Goal: Task Accomplishment & Management: Use online tool/utility

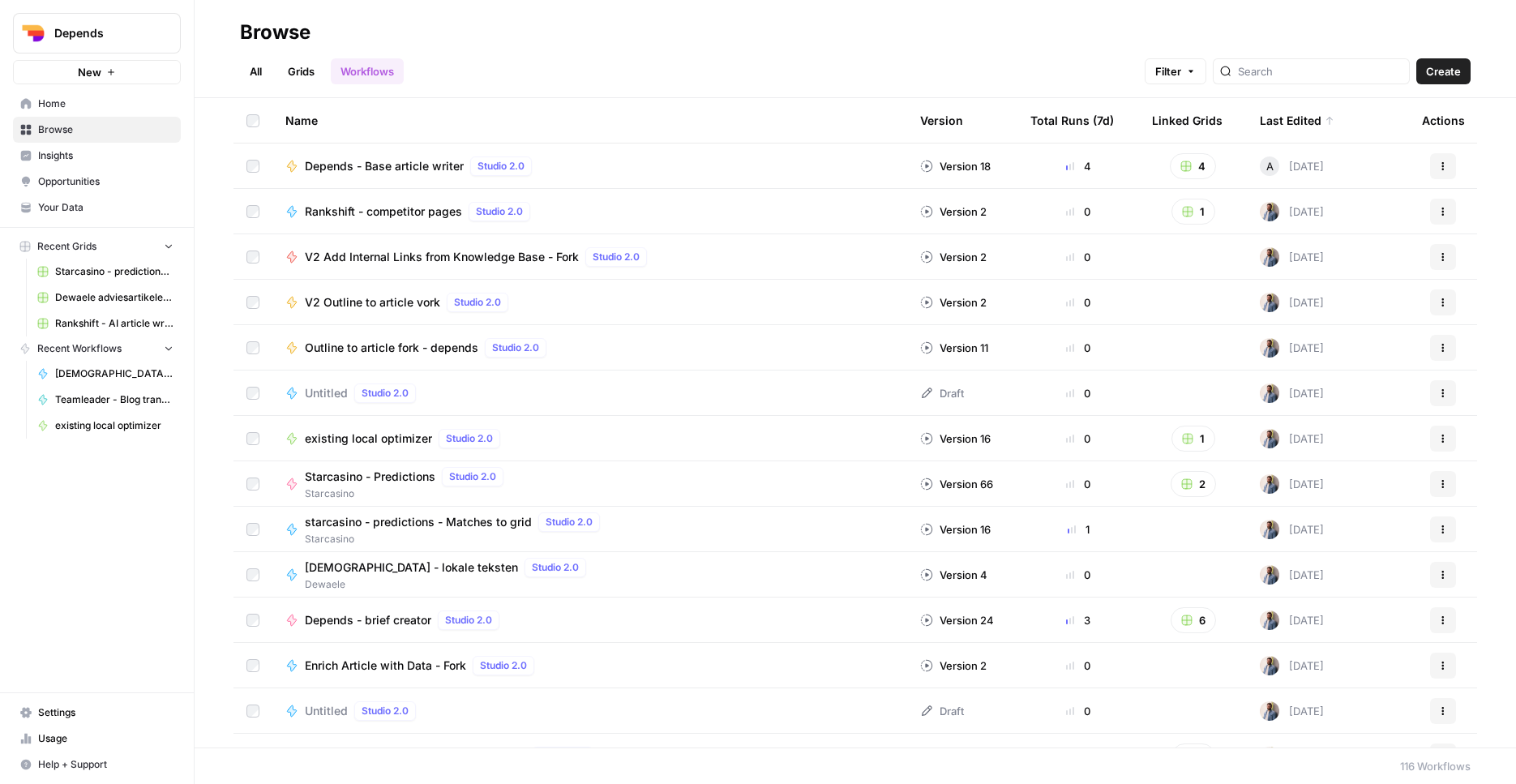
click at [433, 170] on span "Depends - Base article writer" at bounding box center [384, 166] width 159 height 16
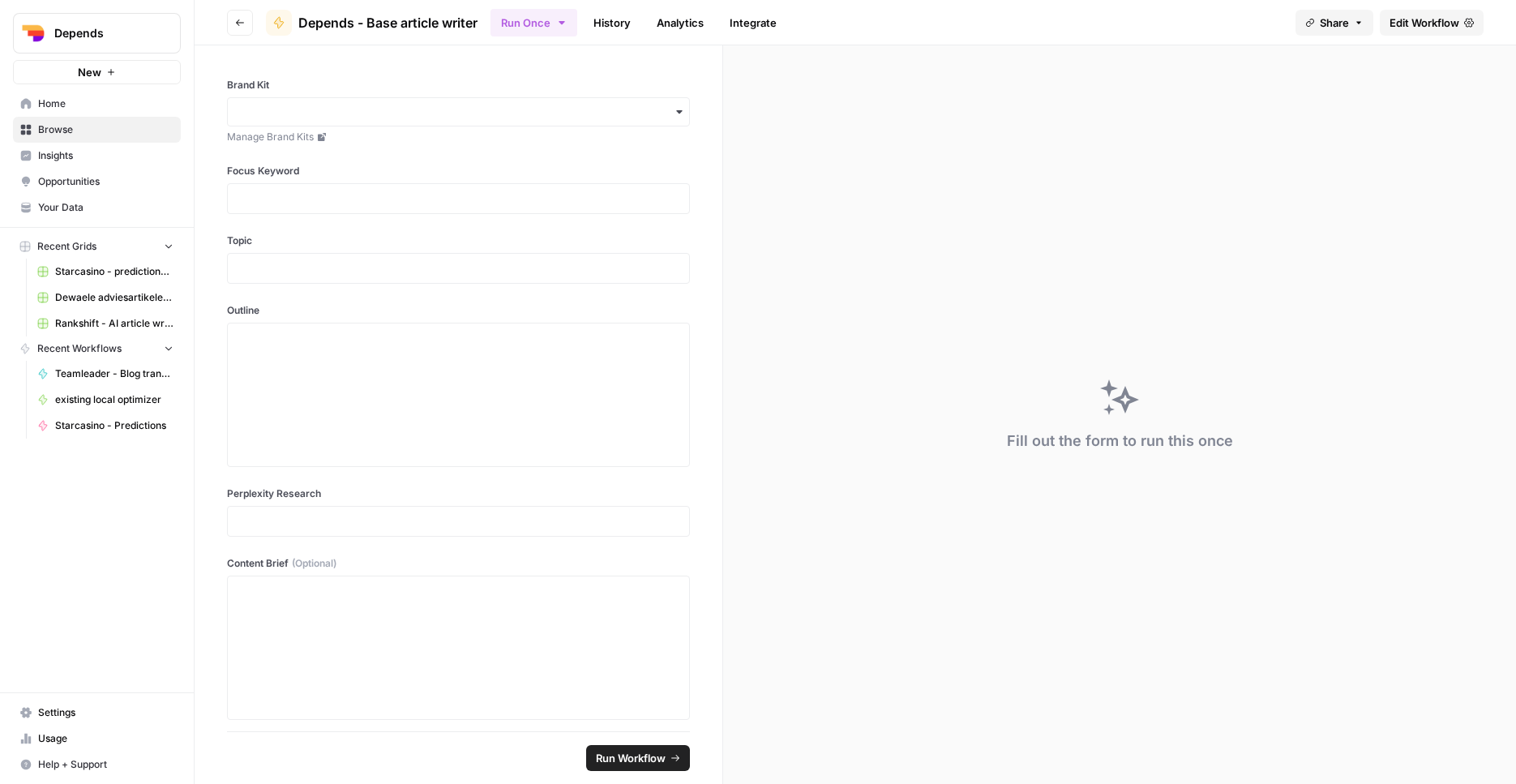
click at [242, 21] on icon "button" at bounding box center [239, 22] width 9 height 9
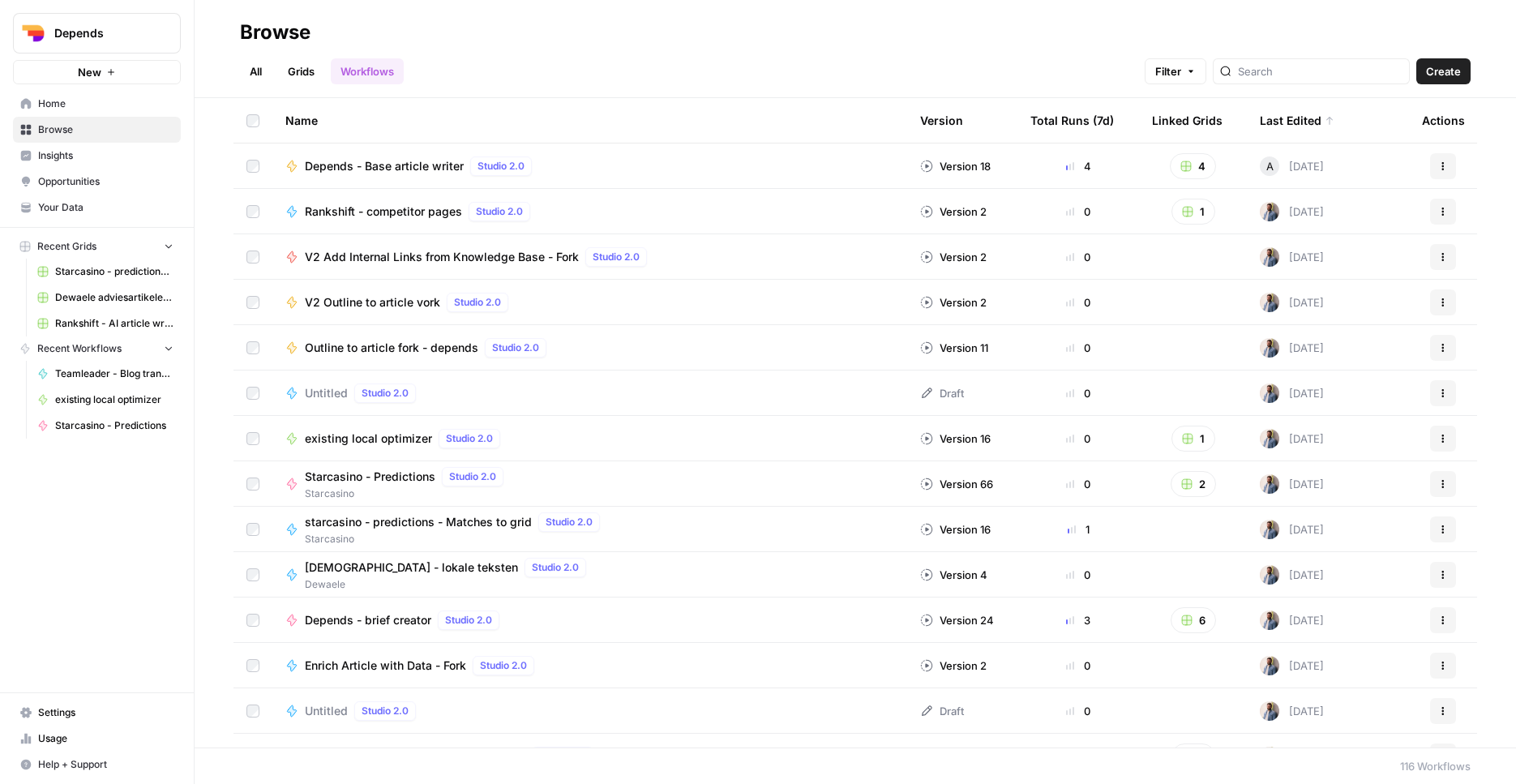
click at [294, 70] on link "Grids" at bounding box center [301, 71] width 47 height 26
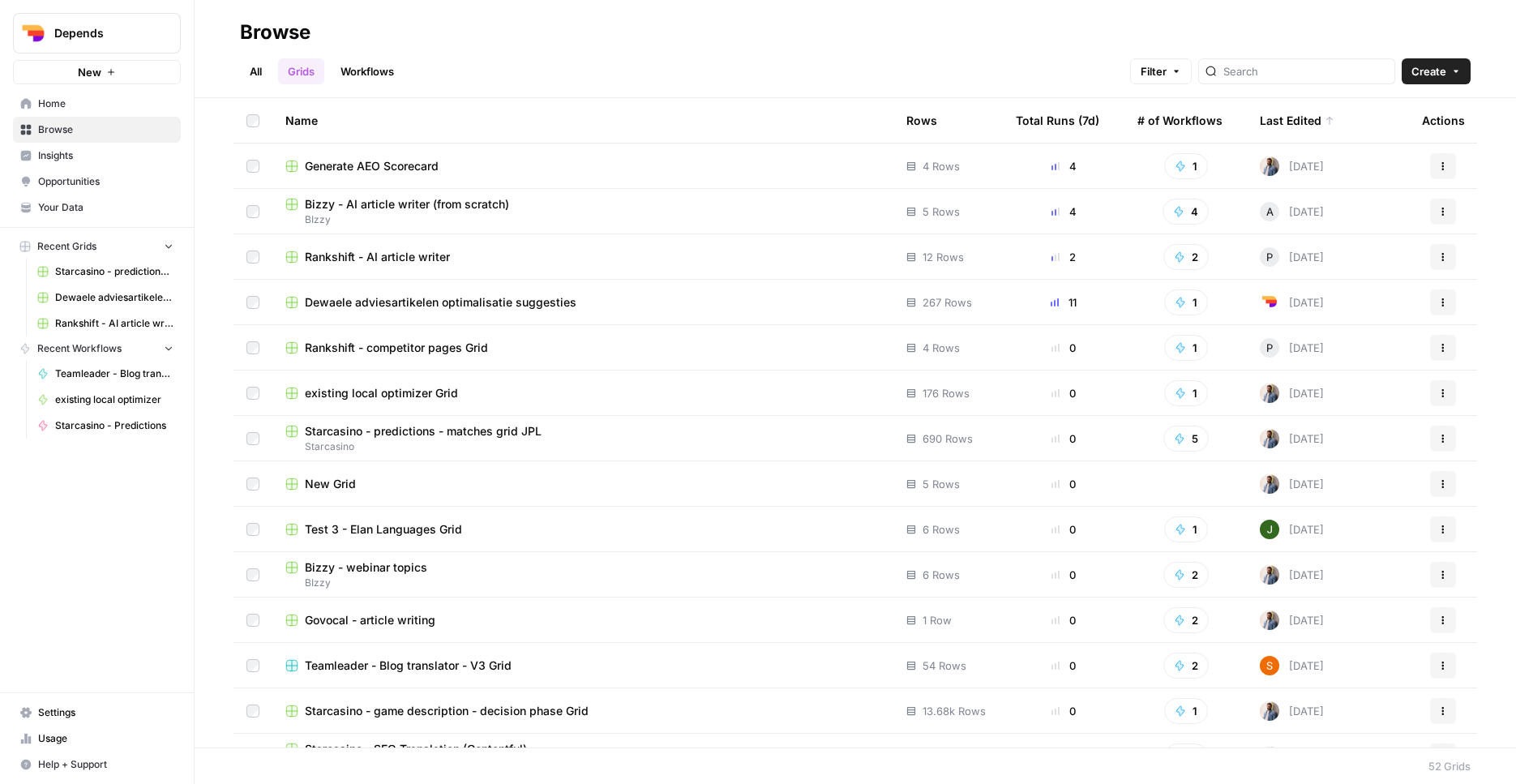
click at [393, 160] on span "Generate AEO Scorecard" at bounding box center [371, 166] width 134 height 16
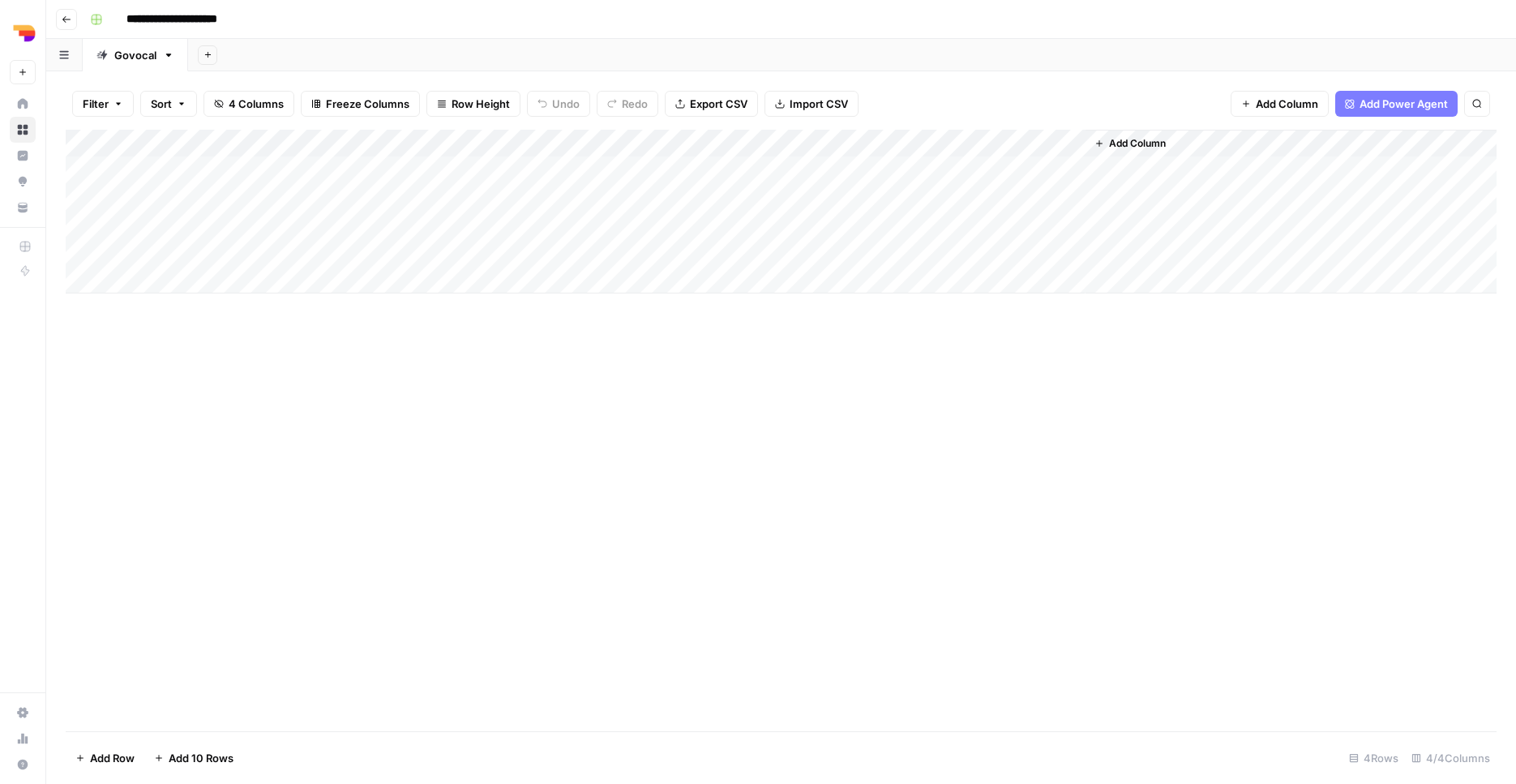
click at [867, 165] on div "Add Column" at bounding box center [781, 211] width 1431 height 164
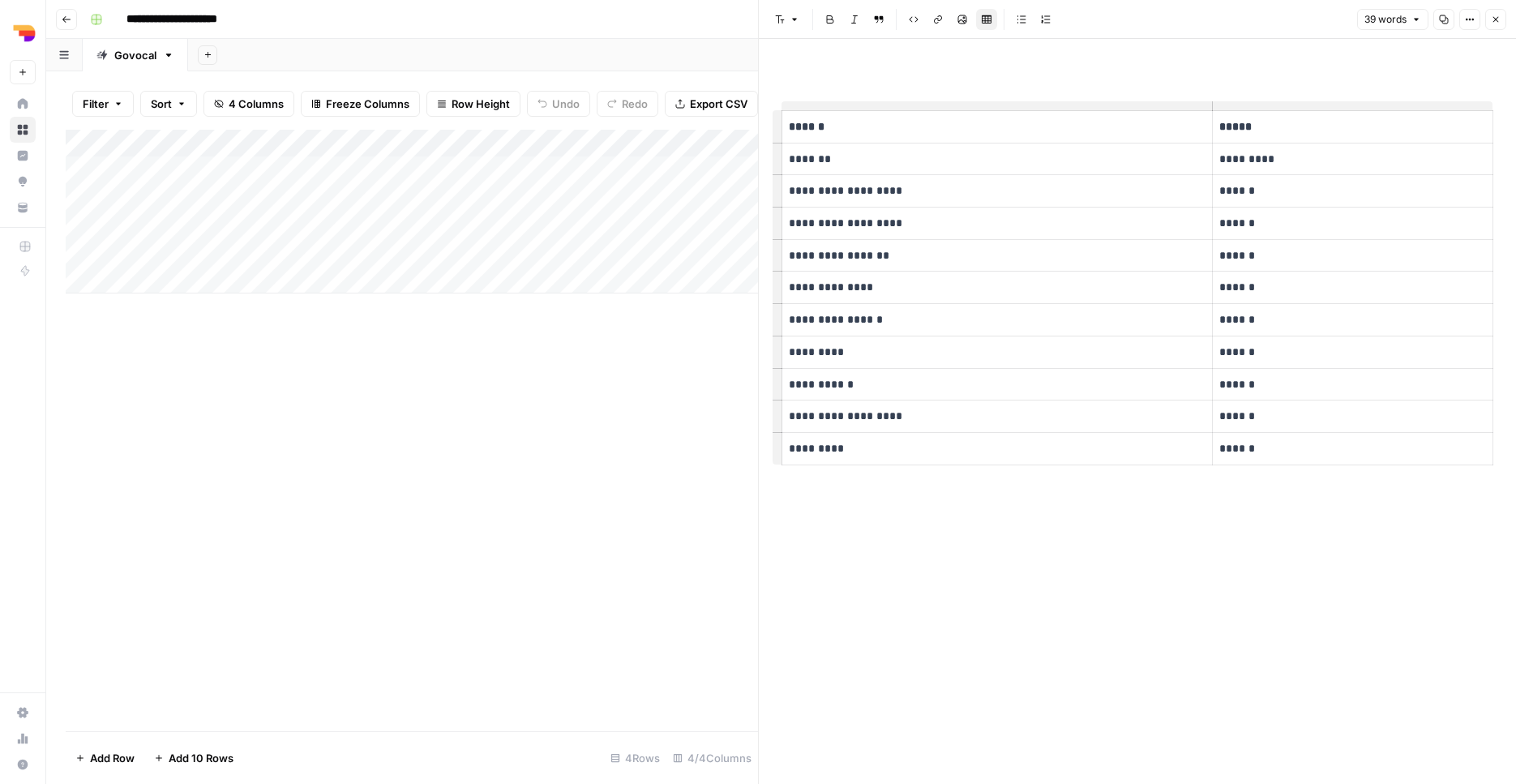
click at [639, 365] on div "Add Column" at bounding box center [412, 430] width 692 height 601
click at [1491, 23] on icon "button" at bounding box center [1495, 19] width 9 height 9
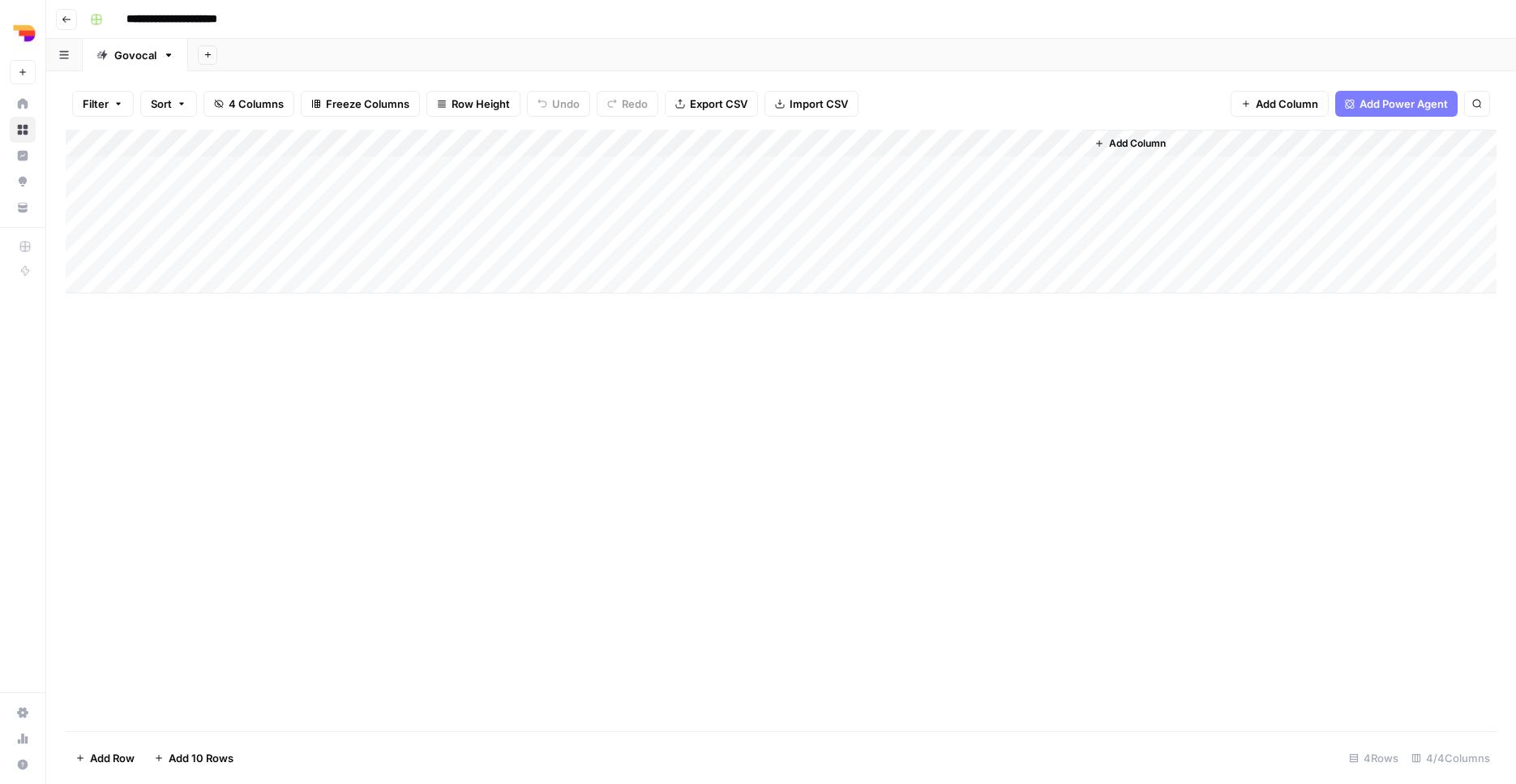
click at [870, 248] on div "Add Column" at bounding box center [781, 211] width 1431 height 164
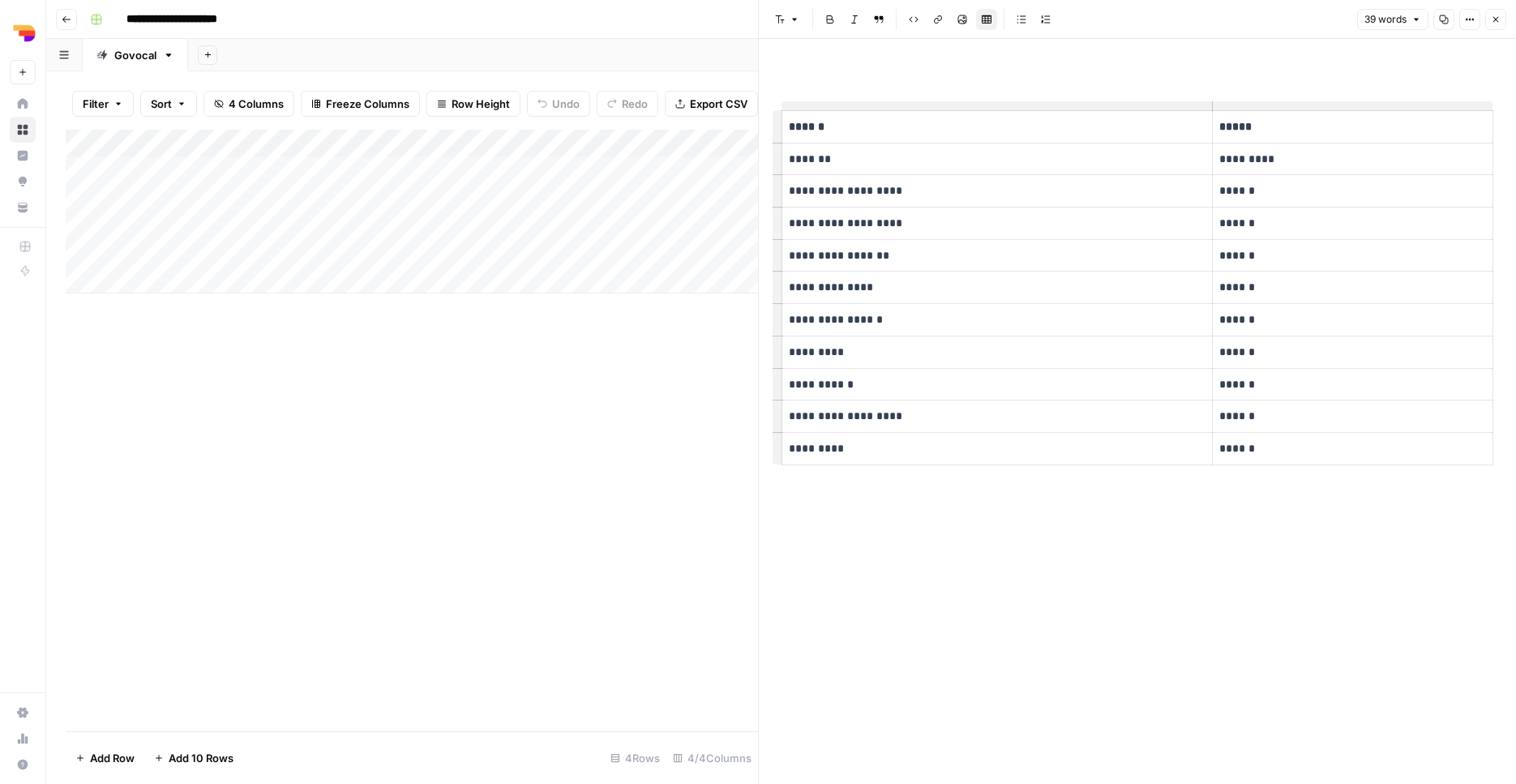
click at [741, 341] on div "Add Column" at bounding box center [412, 430] width 692 height 601
click at [1497, 19] on icon "button" at bounding box center [1496, 19] width 6 height 6
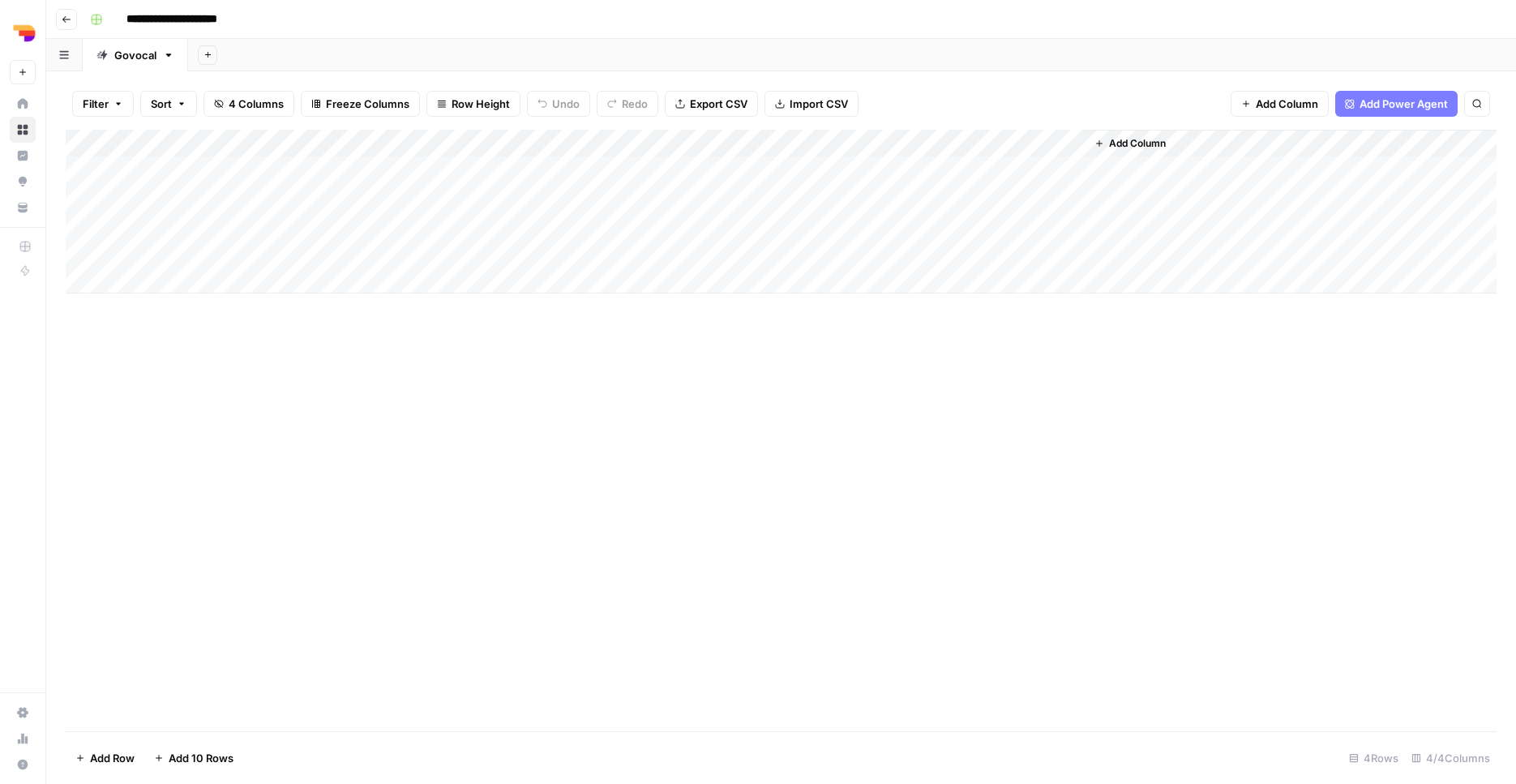
click at [867, 222] on div "Add Column" at bounding box center [781, 211] width 1431 height 164
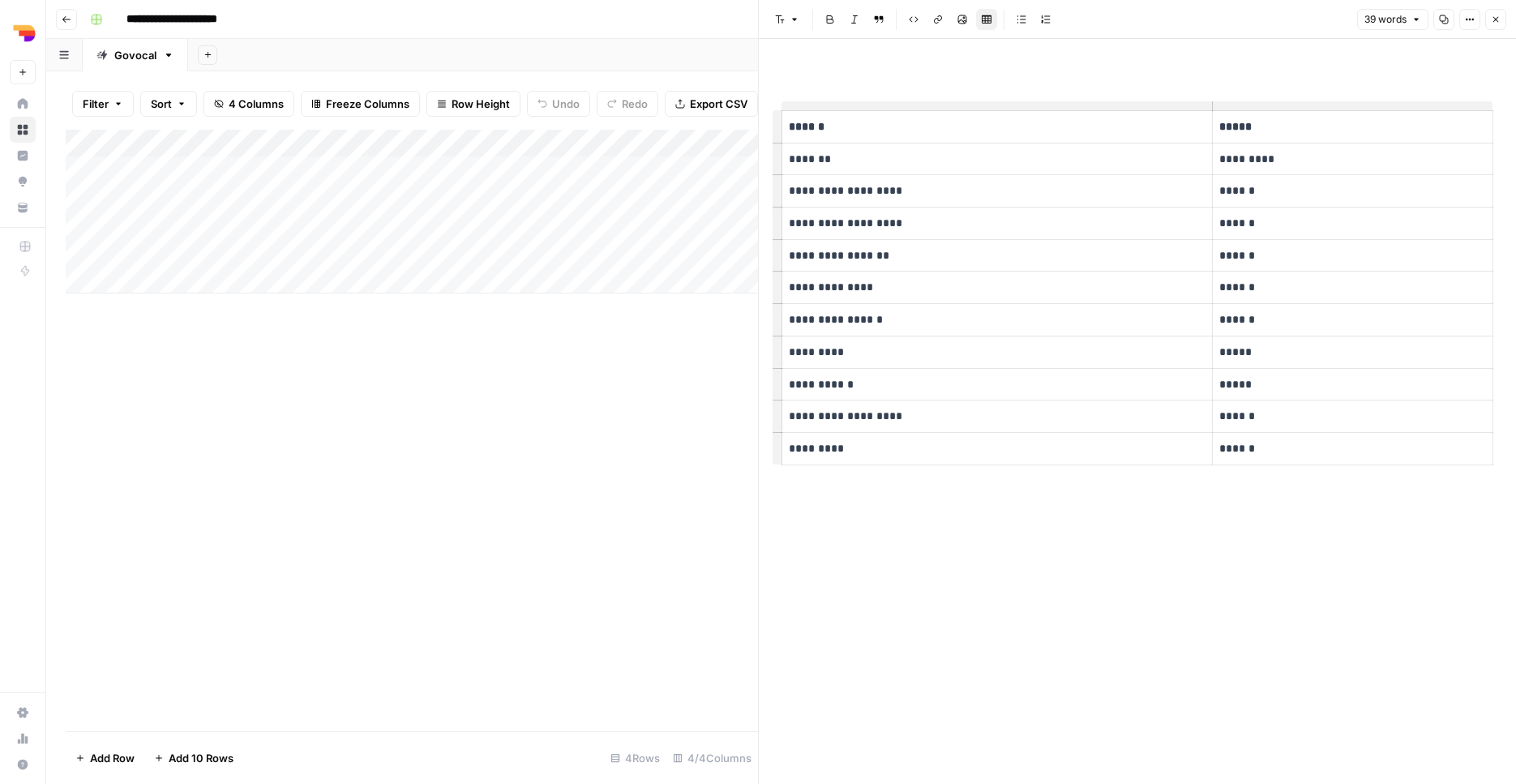
click at [1491, 19] on icon "button" at bounding box center [1495, 19] width 9 height 9
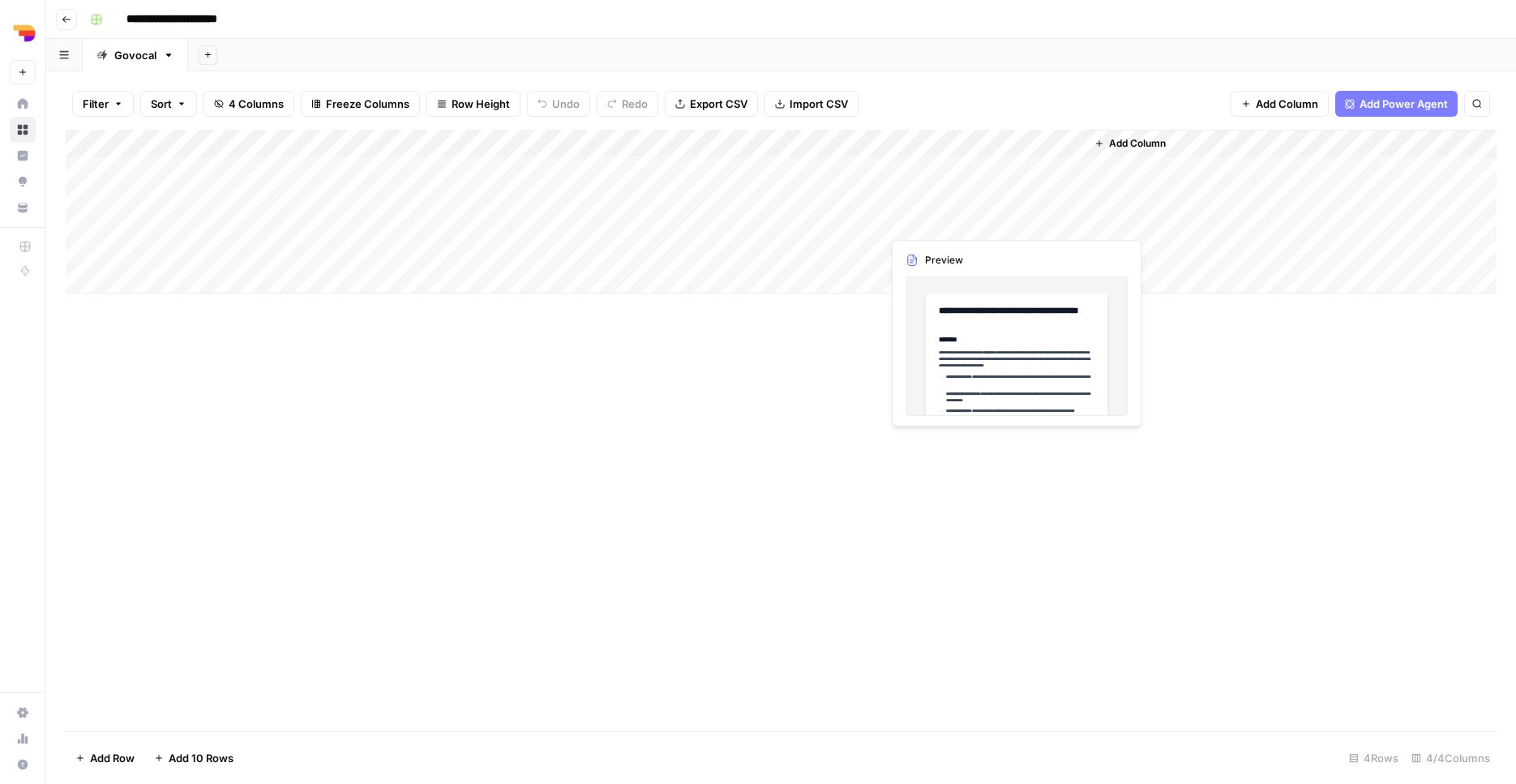
click at [1071, 222] on div "Add Column" at bounding box center [781, 211] width 1431 height 164
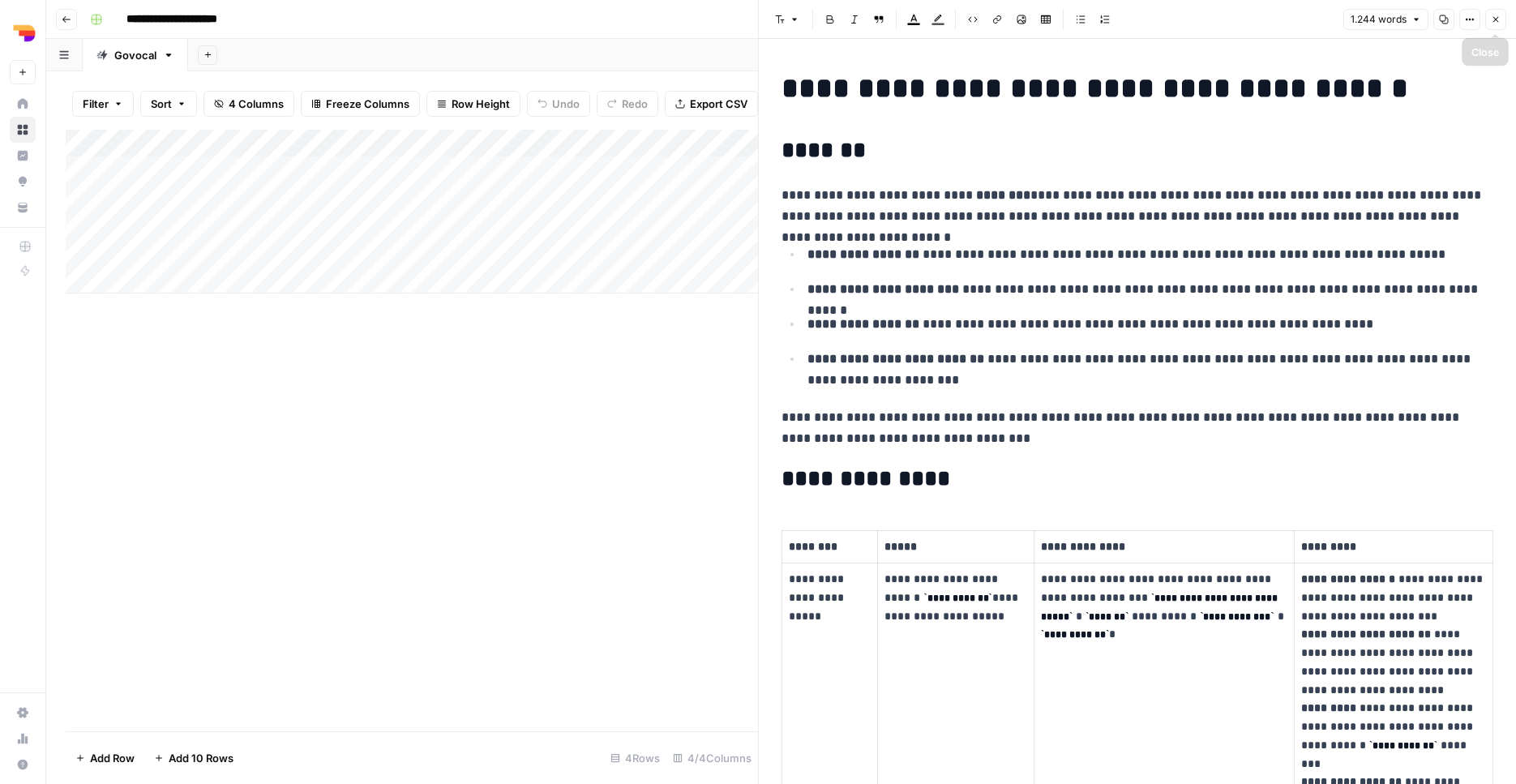
click at [1490, 21] on button "Close" at bounding box center [1495, 19] width 21 height 21
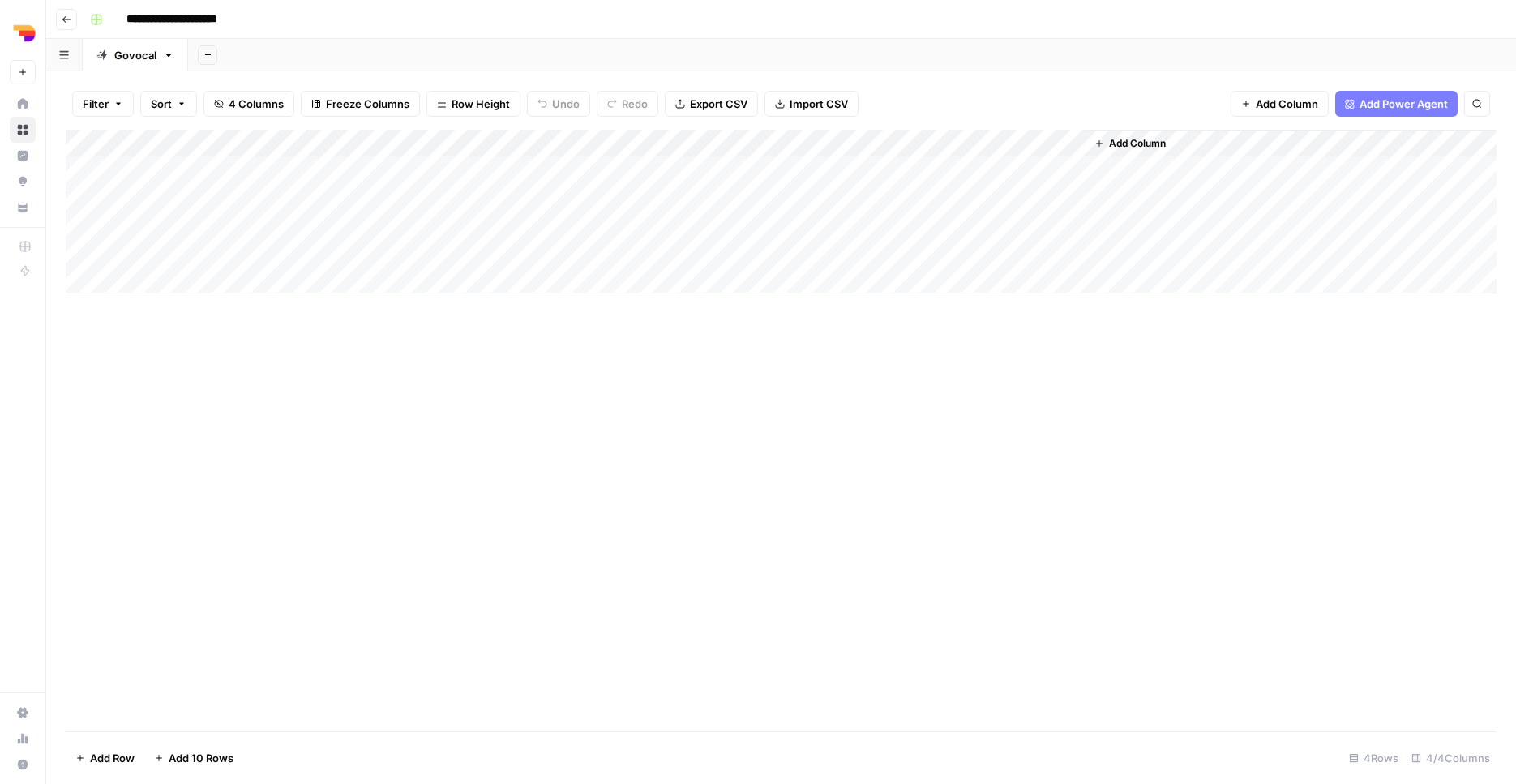
click at [700, 165] on div "Add Column" at bounding box center [781, 211] width 1431 height 164
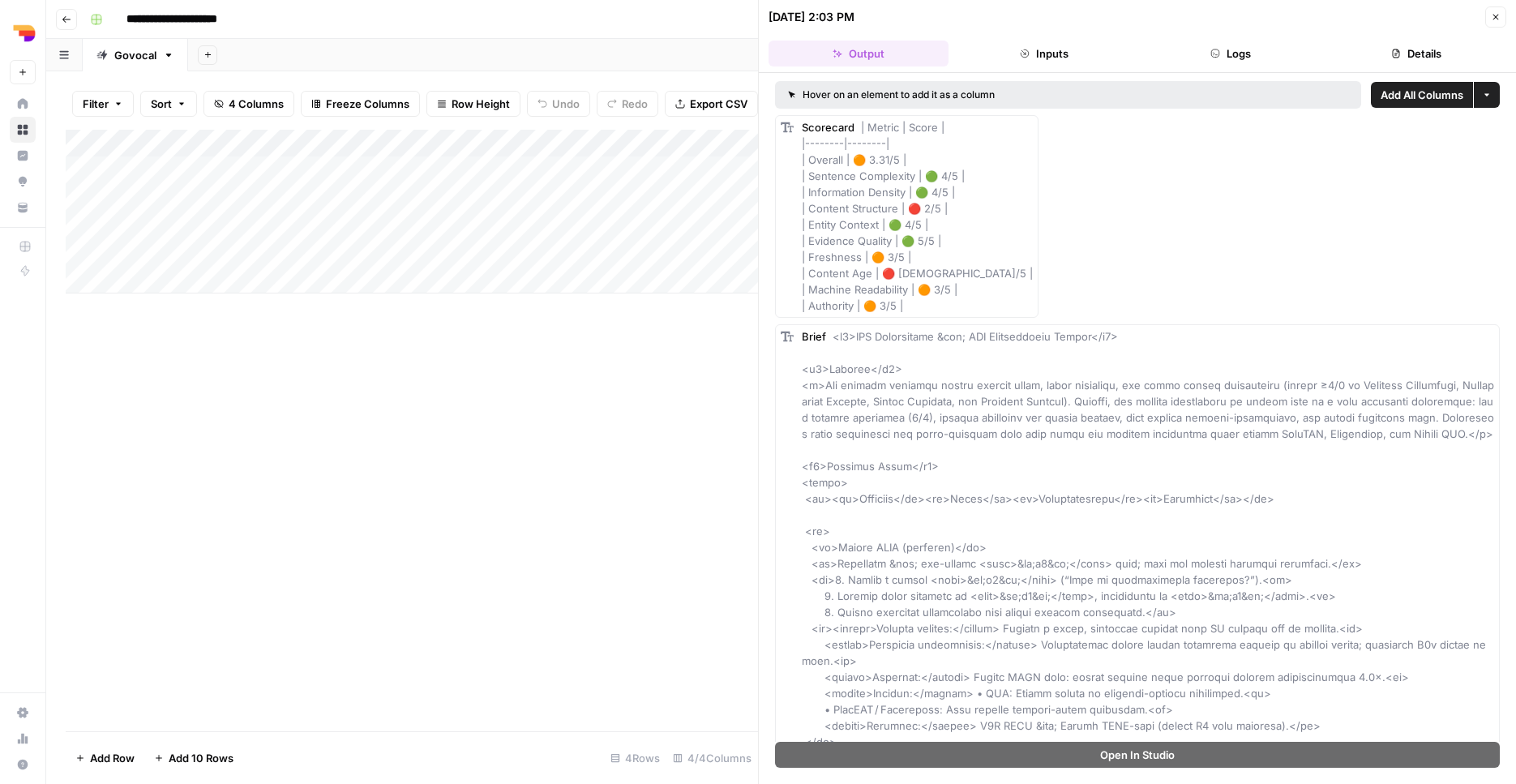
click at [1229, 41] on button "Logs" at bounding box center [1230, 53] width 180 height 26
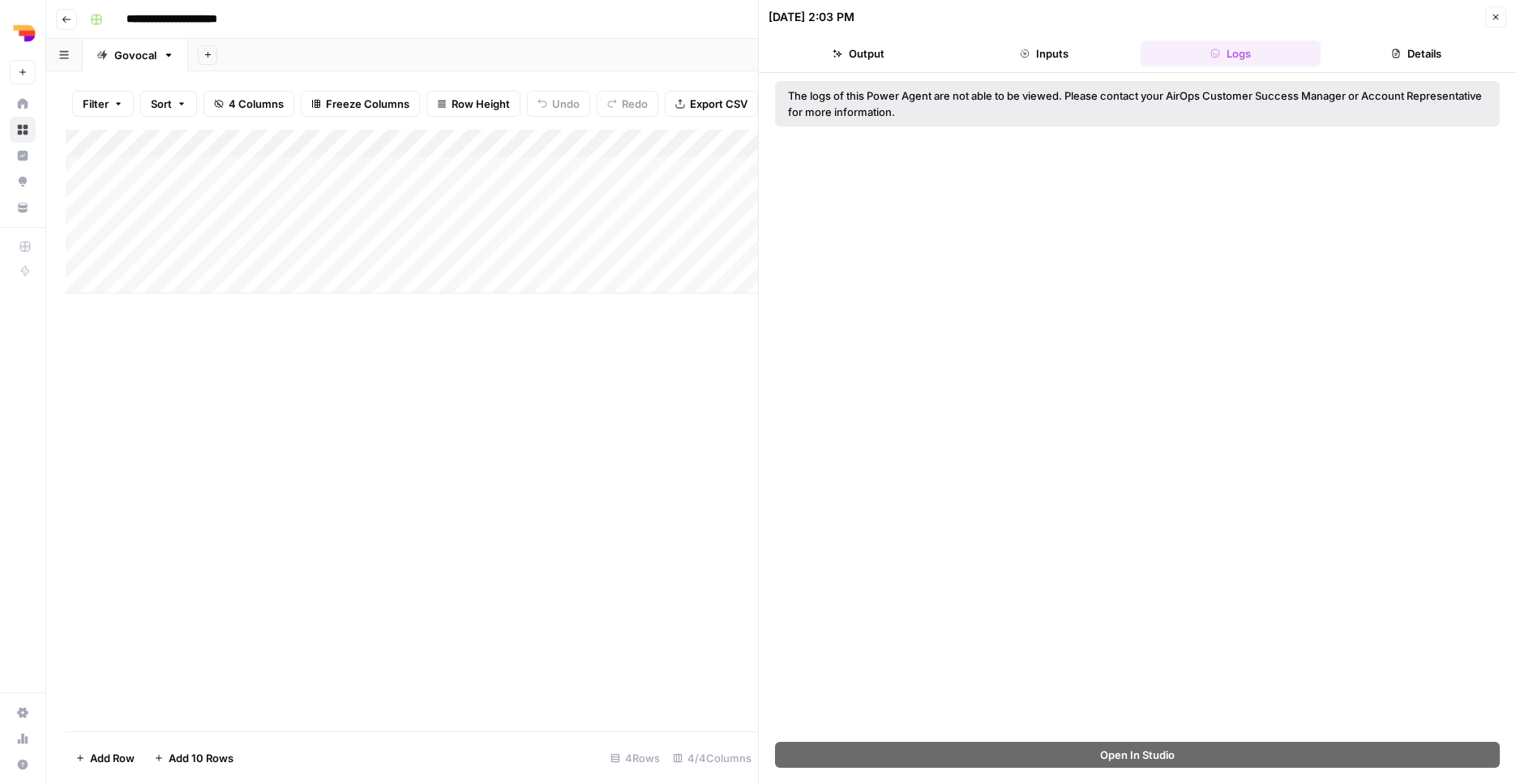
click at [1049, 66] on button "Inputs" at bounding box center [1045, 53] width 180 height 26
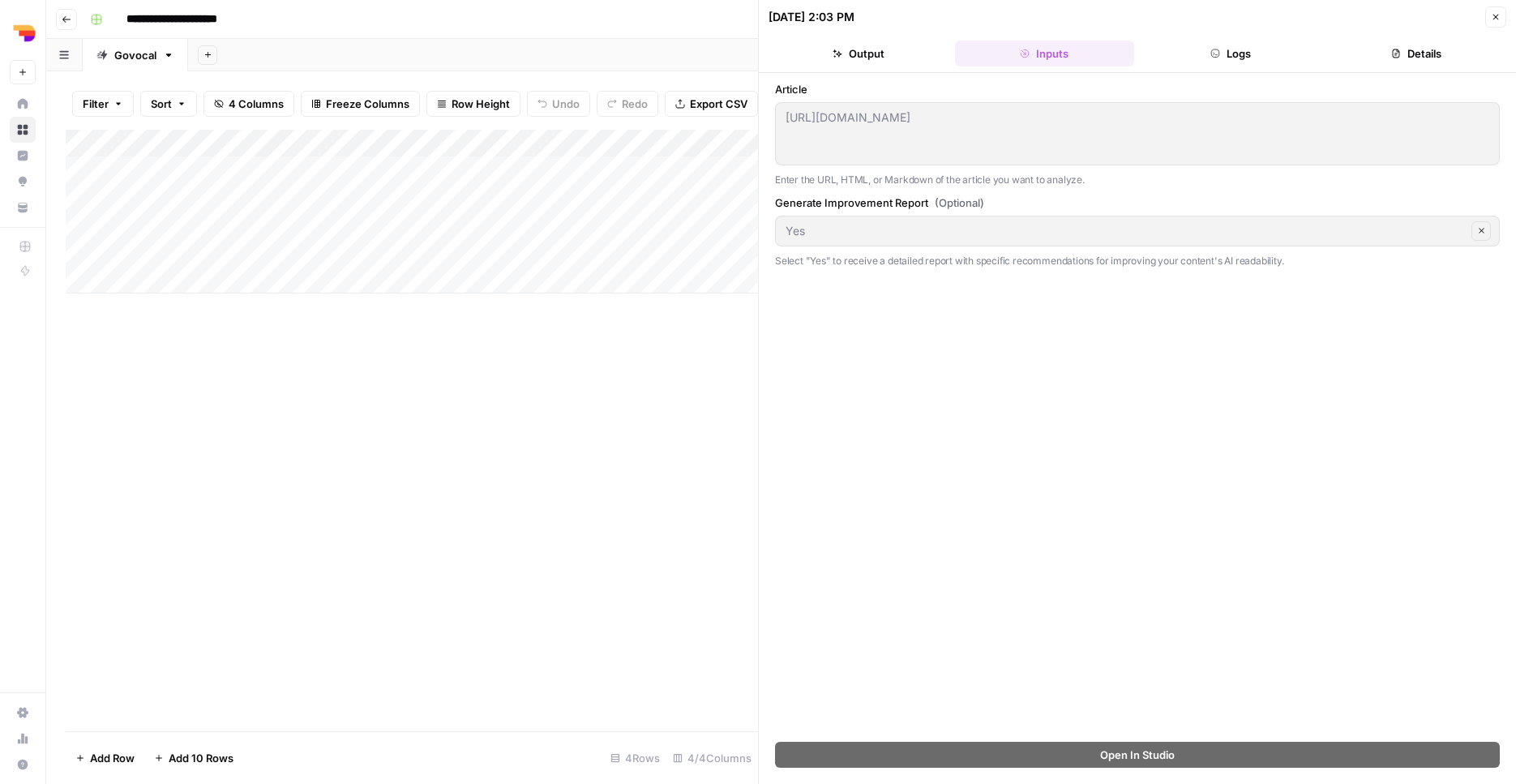
click at [1431, 48] on button "Details" at bounding box center [1416, 53] width 180 height 26
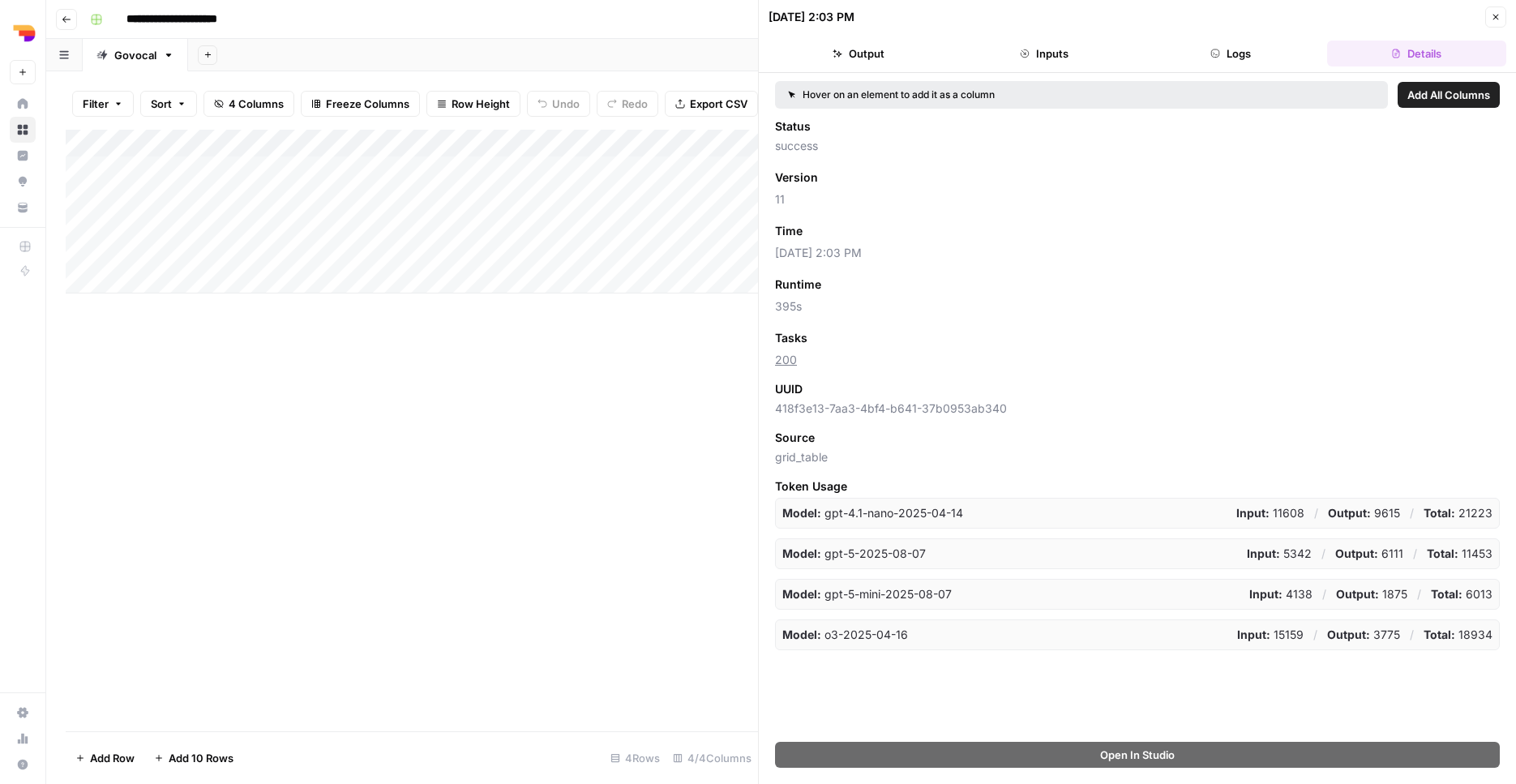
click at [627, 470] on div "Add Column" at bounding box center [412, 430] width 692 height 601
click at [1491, 17] on icon "button" at bounding box center [1495, 16] width 9 height 9
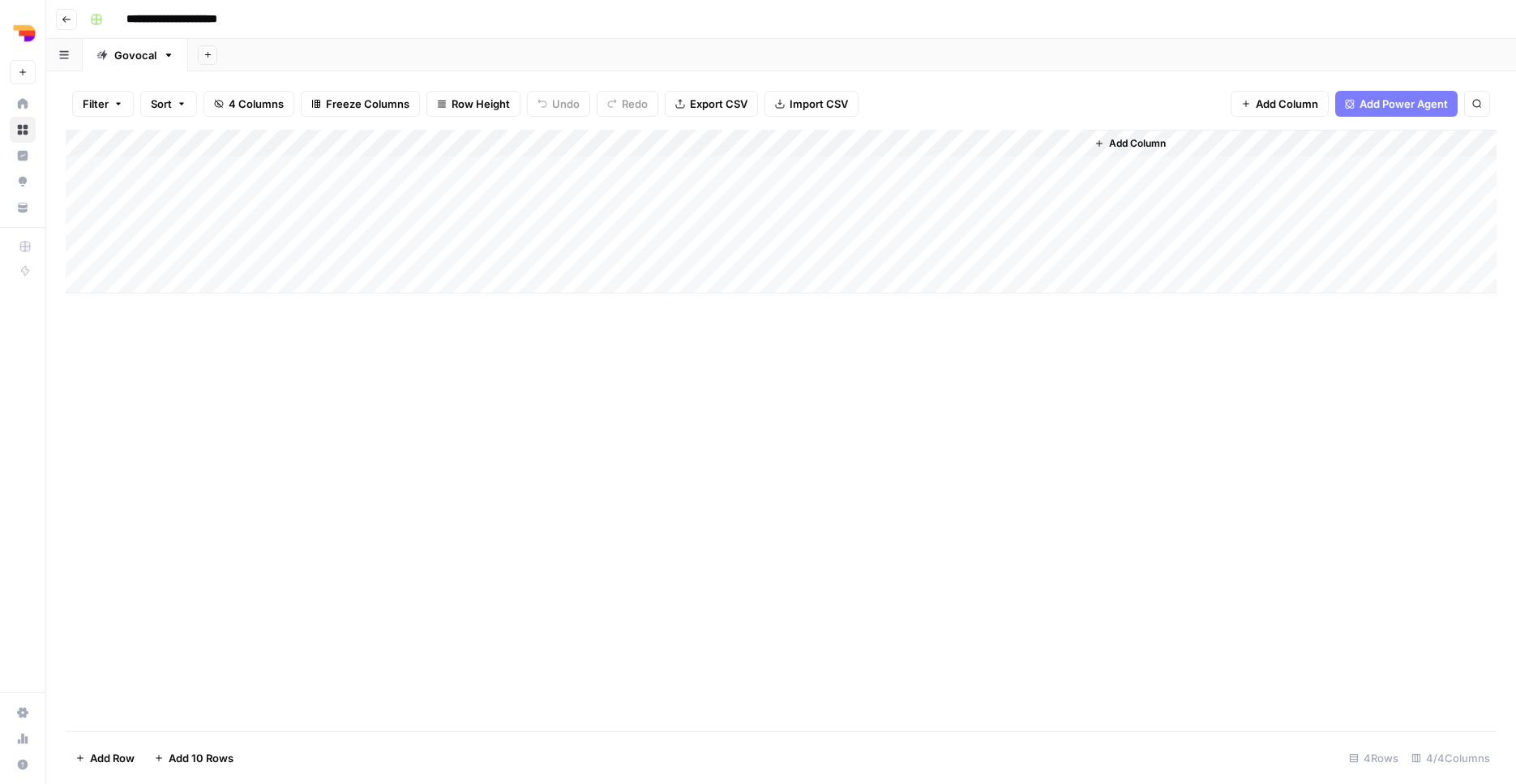
click at [1066, 162] on div "Add Column" at bounding box center [781, 211] width 1431 height 164
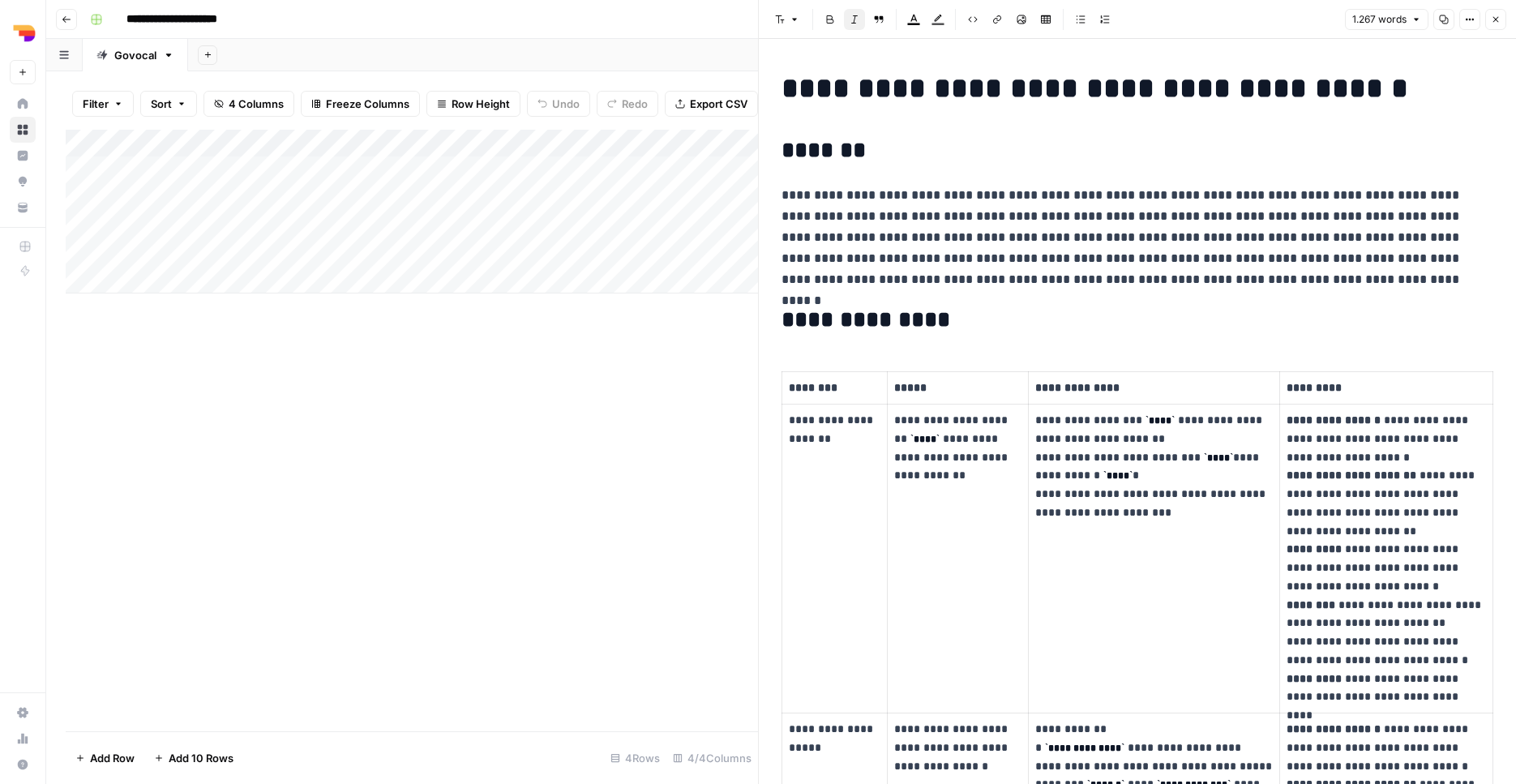
click at [1443, 24] on icon "button" at bounding box center [1444, 19] width 9 height 9
click at [514, 158] on div "Add Column" at bounding box center [412, 211] width 692 height 164
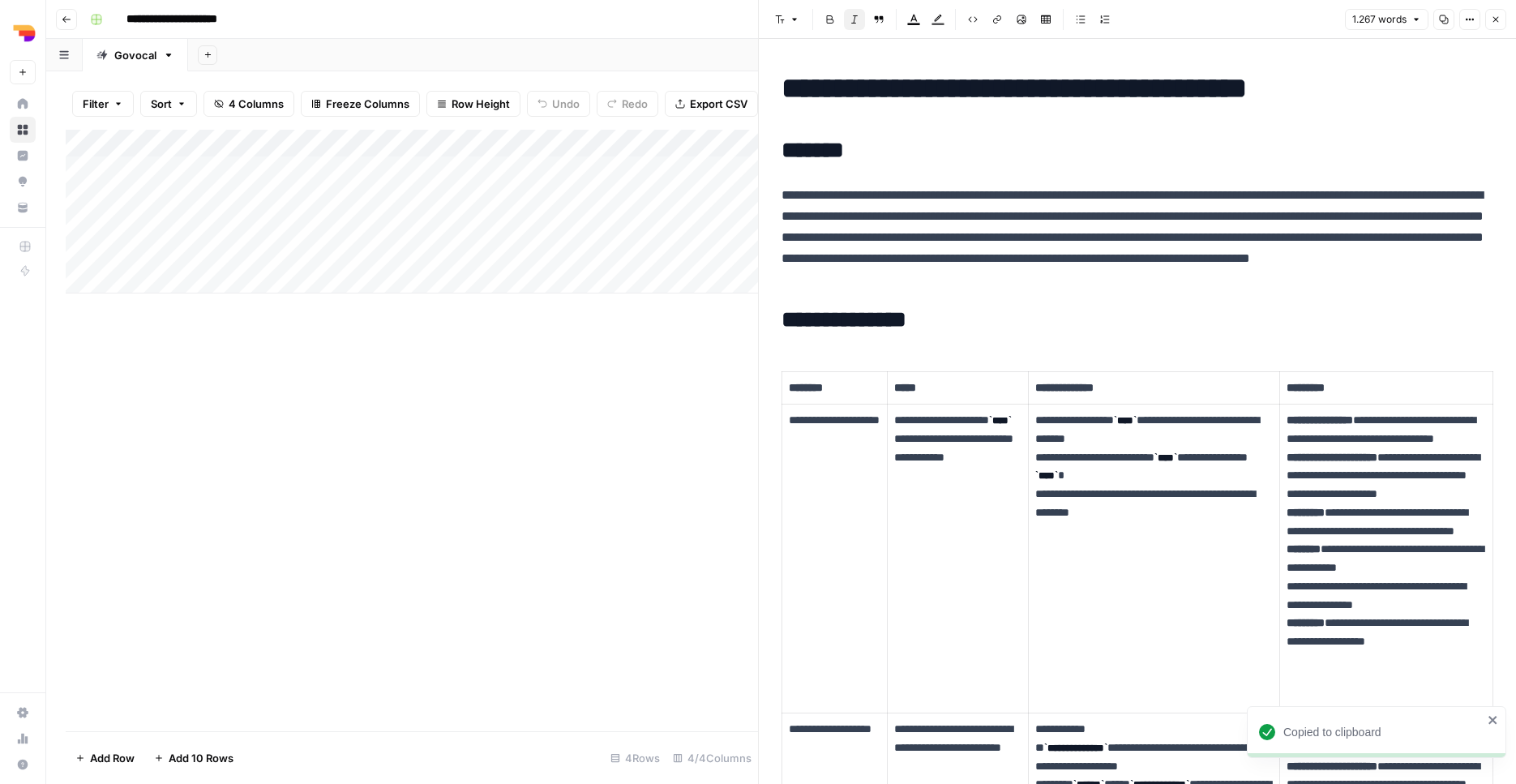
click at [1489, 21] on button "Close" at bounding box center [1495, 19] width 21 height 21
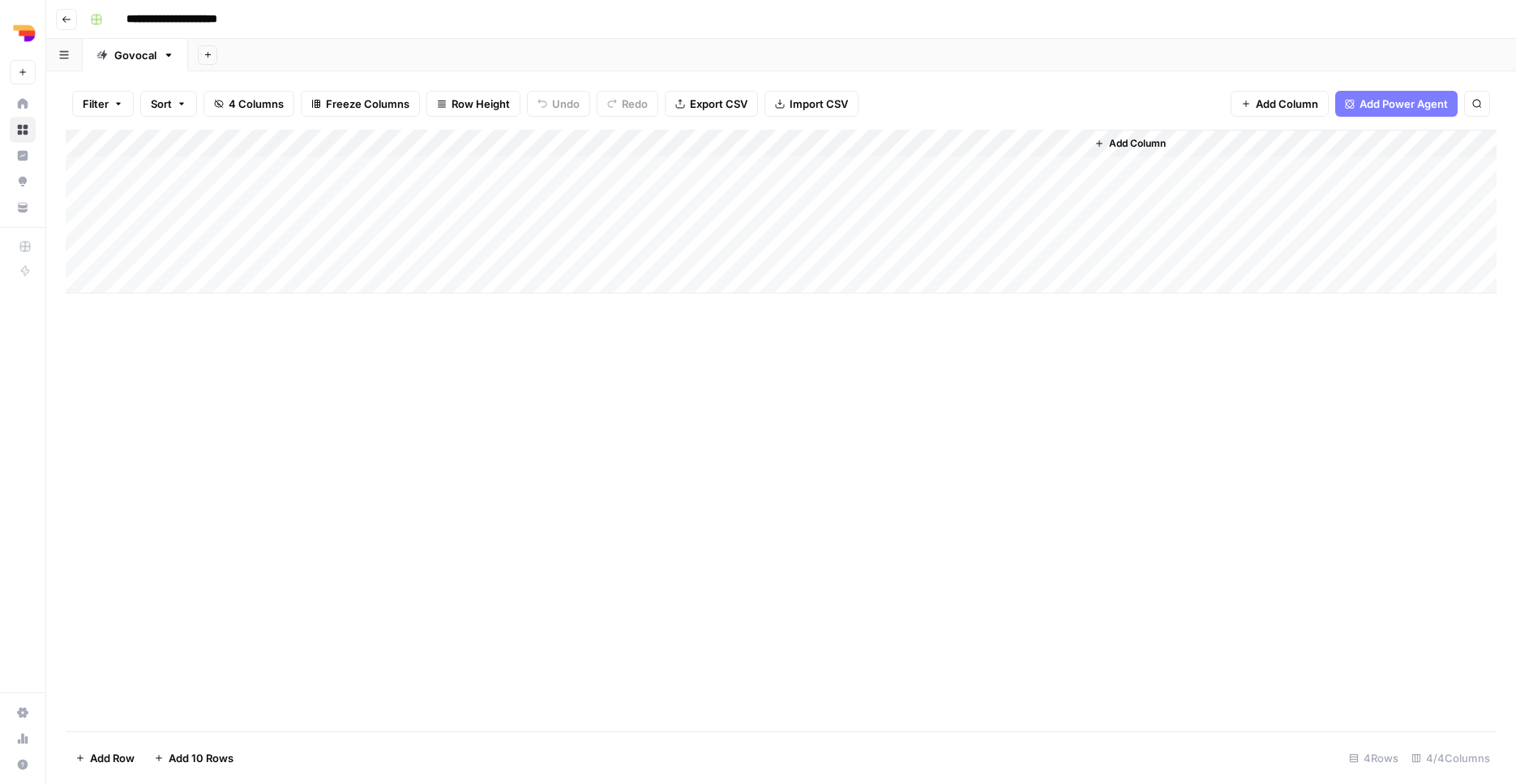
click at [1065, 191] on div "Add Column" at bounding box center [781, 211] width 1431 height 164
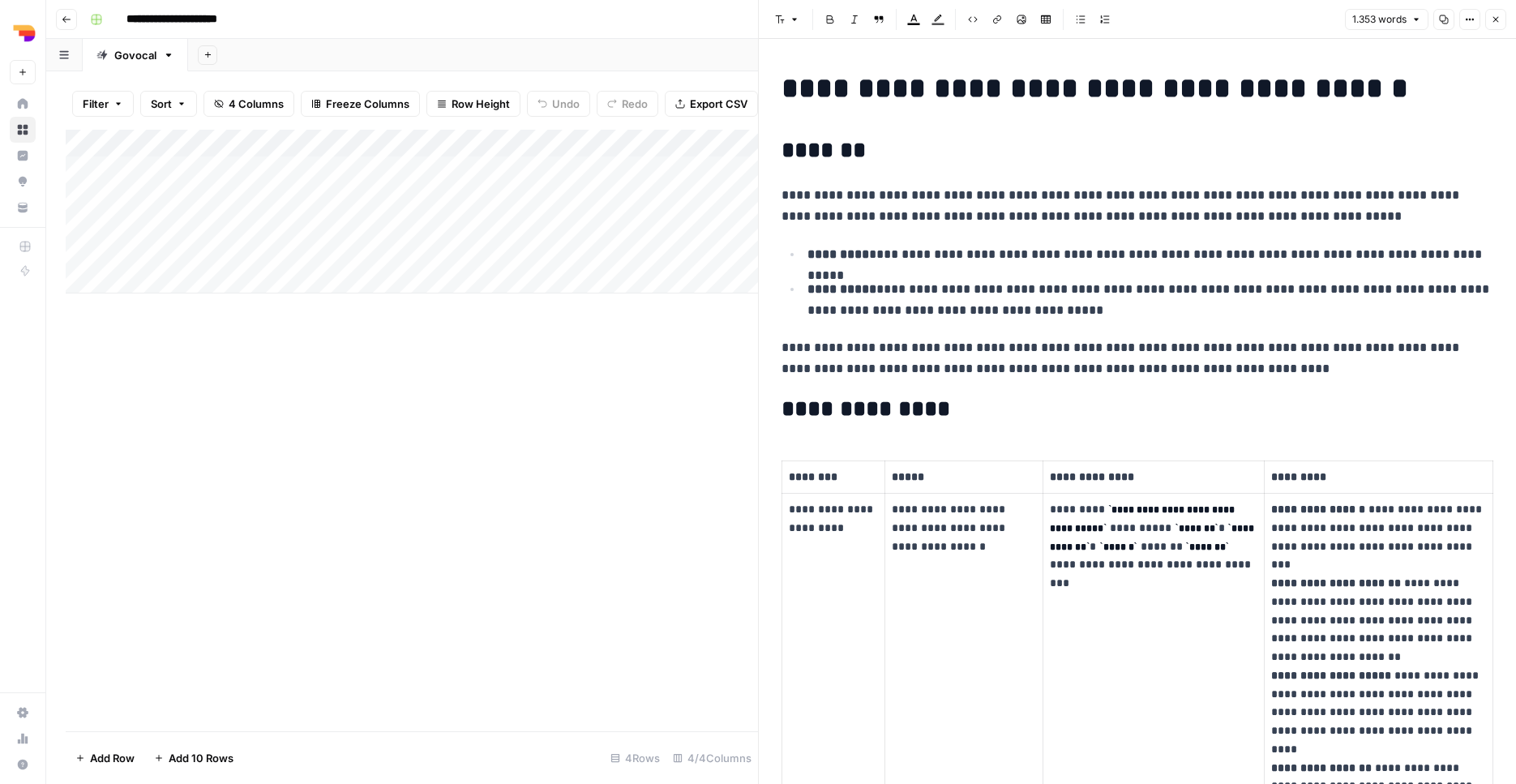
click at [1444, 24] on icon "button" at bounding box center [1444, 19] width 9 height 9
click at [514, 193] on div "Add Column" at bounding box center [412, 211] width 692 height 164
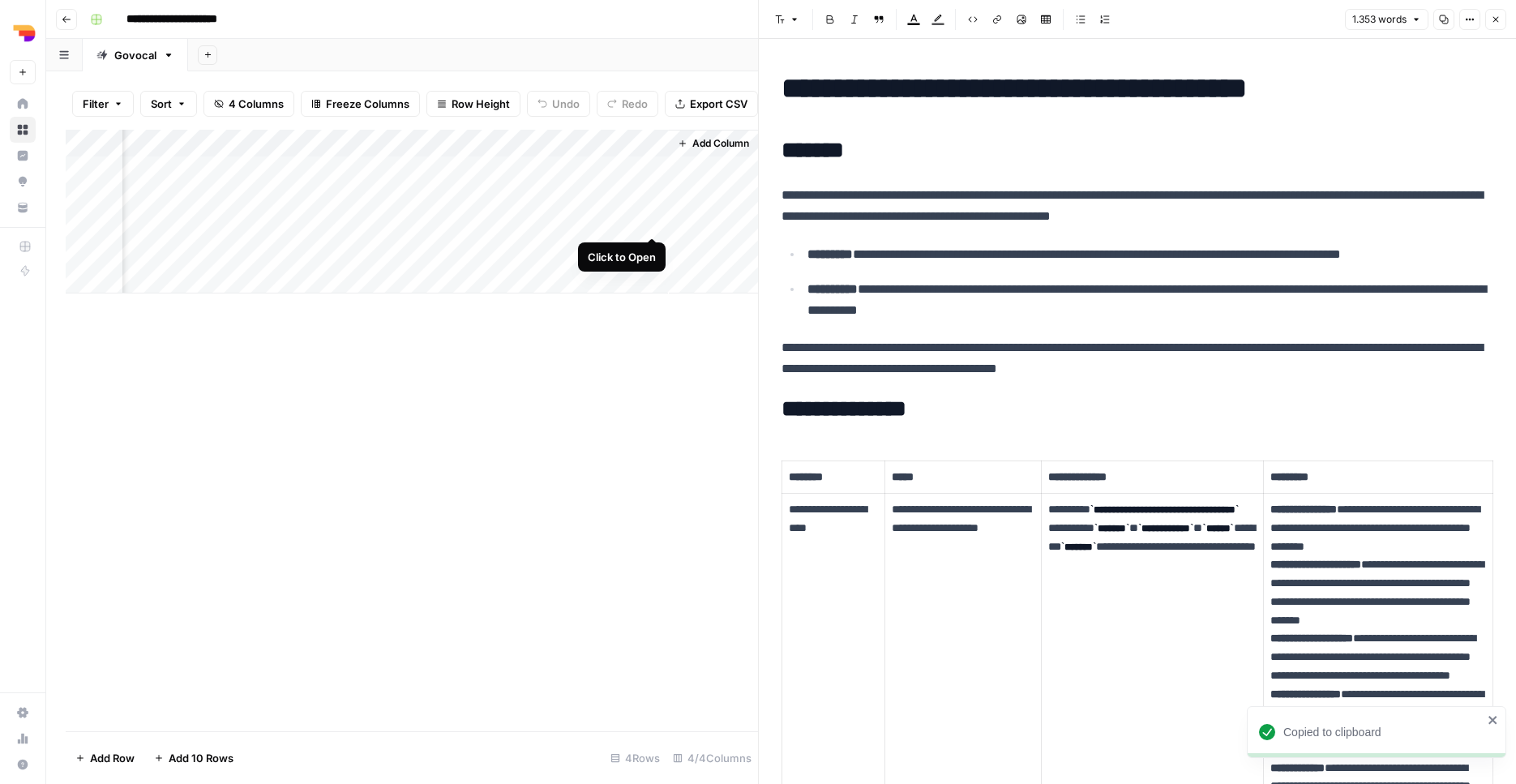
click at [648, 218] on div "Add Column" at bounding box center [412, 211] width 692 height 164
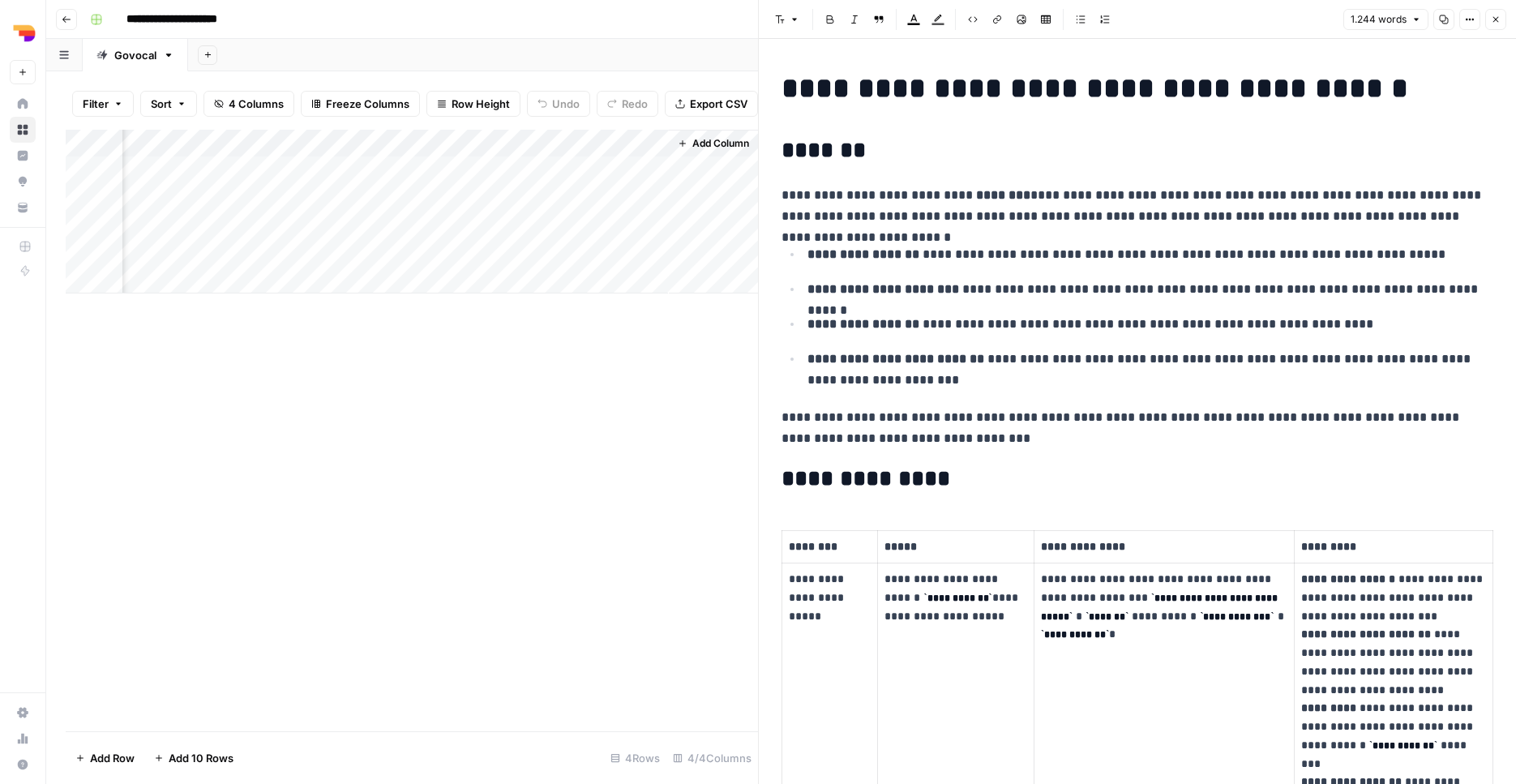
click at [1445, 23] on icon "button" at bounding box center [1443, 19] width 9 height 9
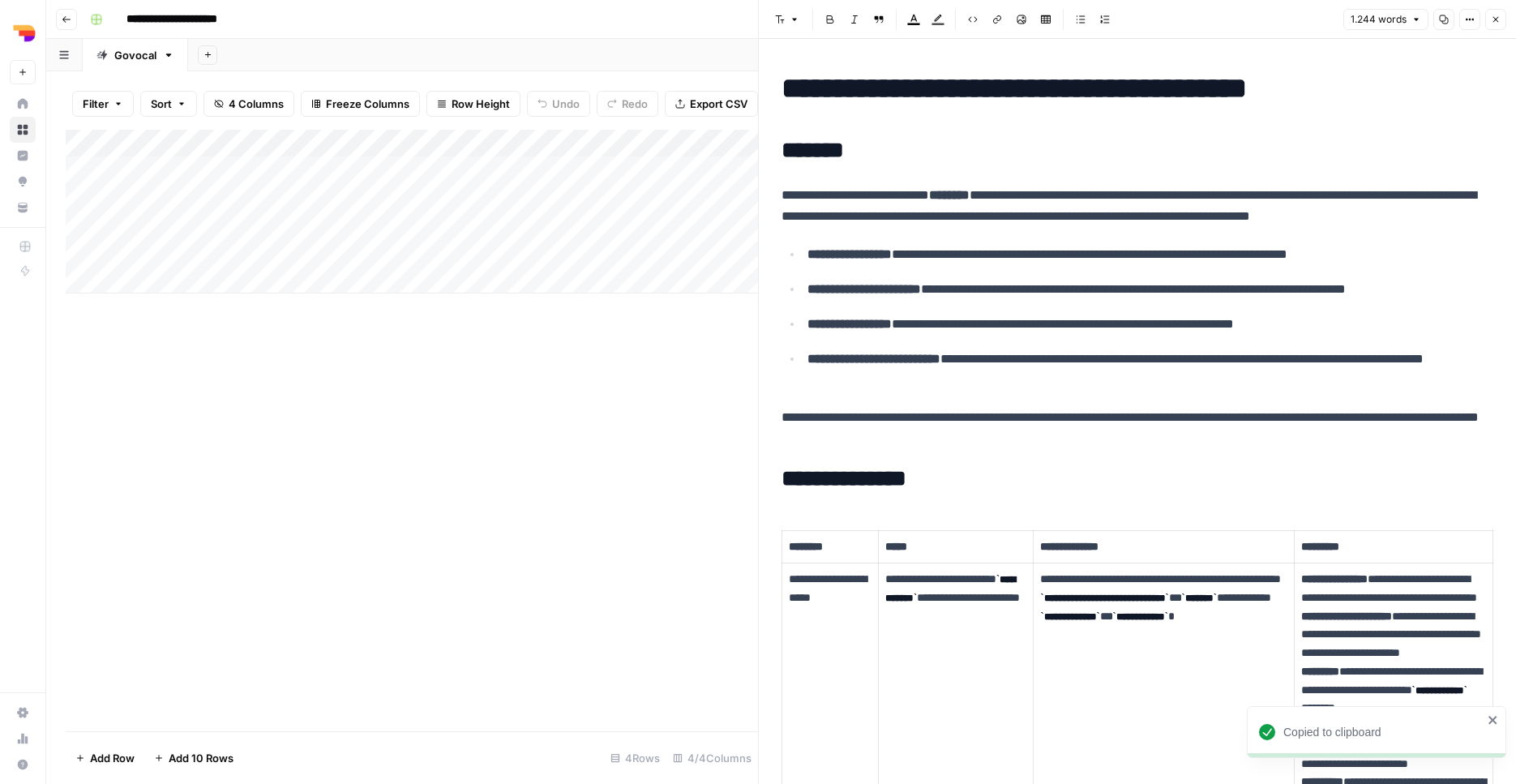
click at [512, 220] on div "Add Column" at bounding box center [412, 211] width 692 height 164
click at [518, 249] on div "Add Column" at bounding box center [412, 211] width 692 height 164
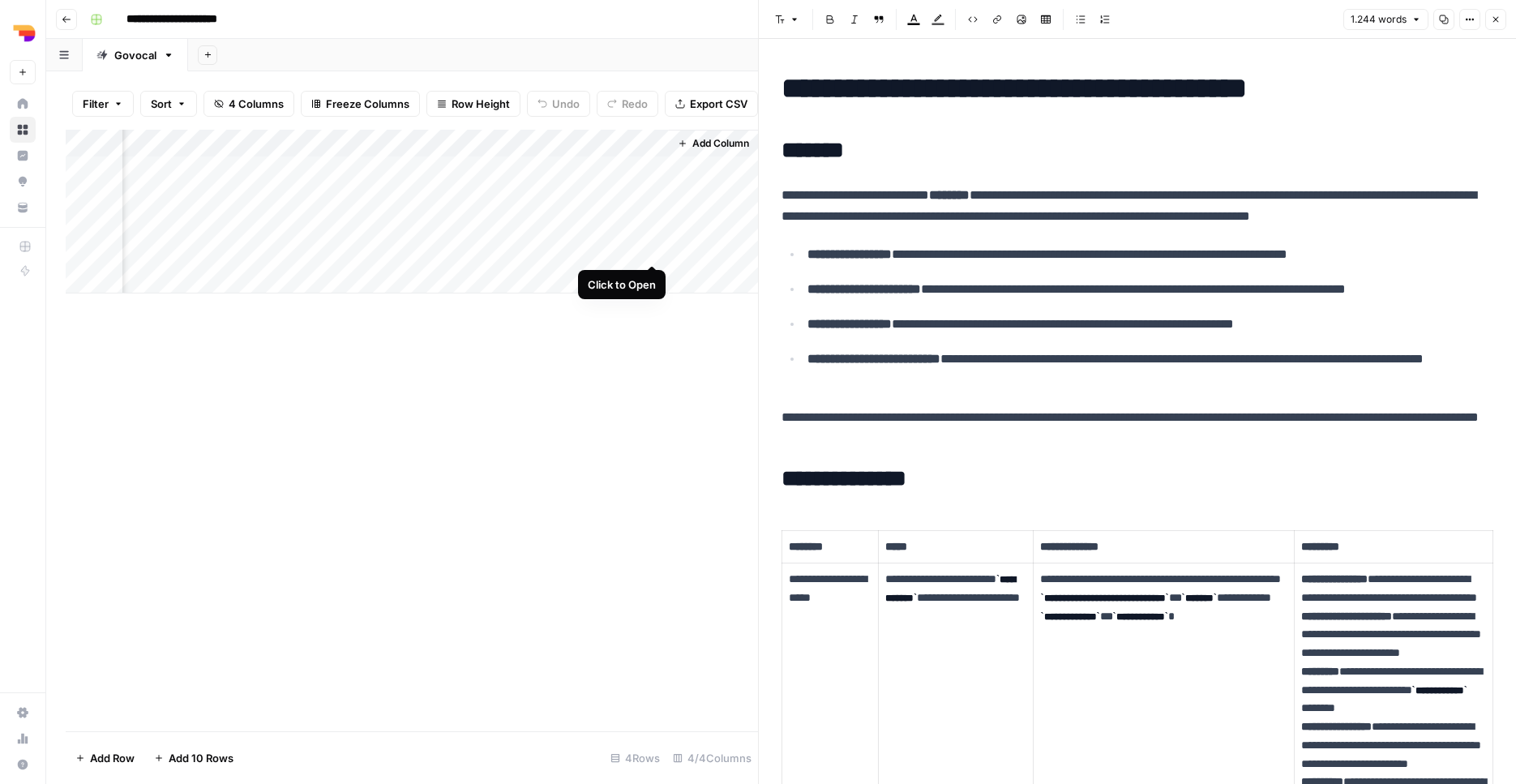
click at [651, 247] on div "Add Column" at bounding box center [412, 211] width 692 height 164
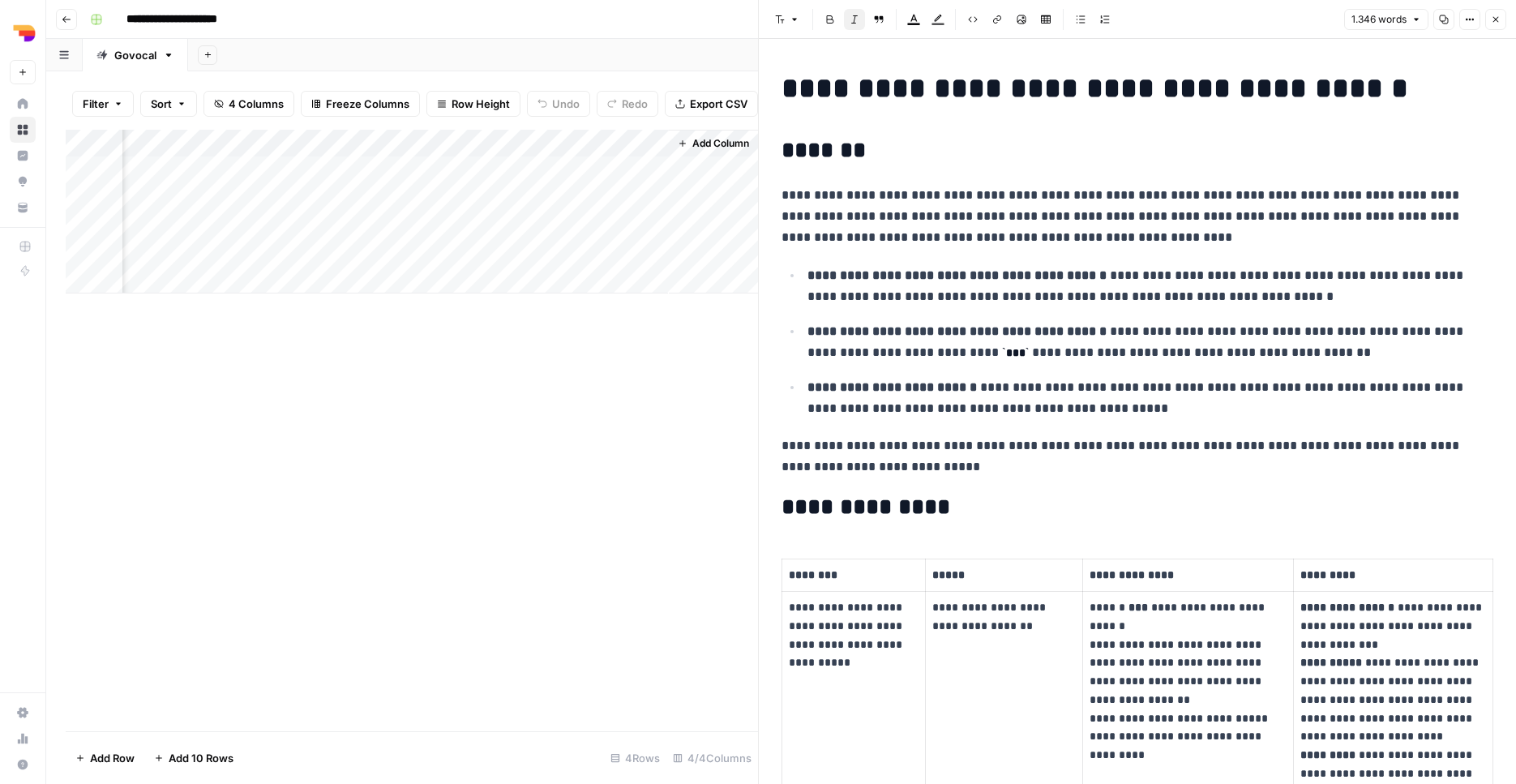
copy div "**********"
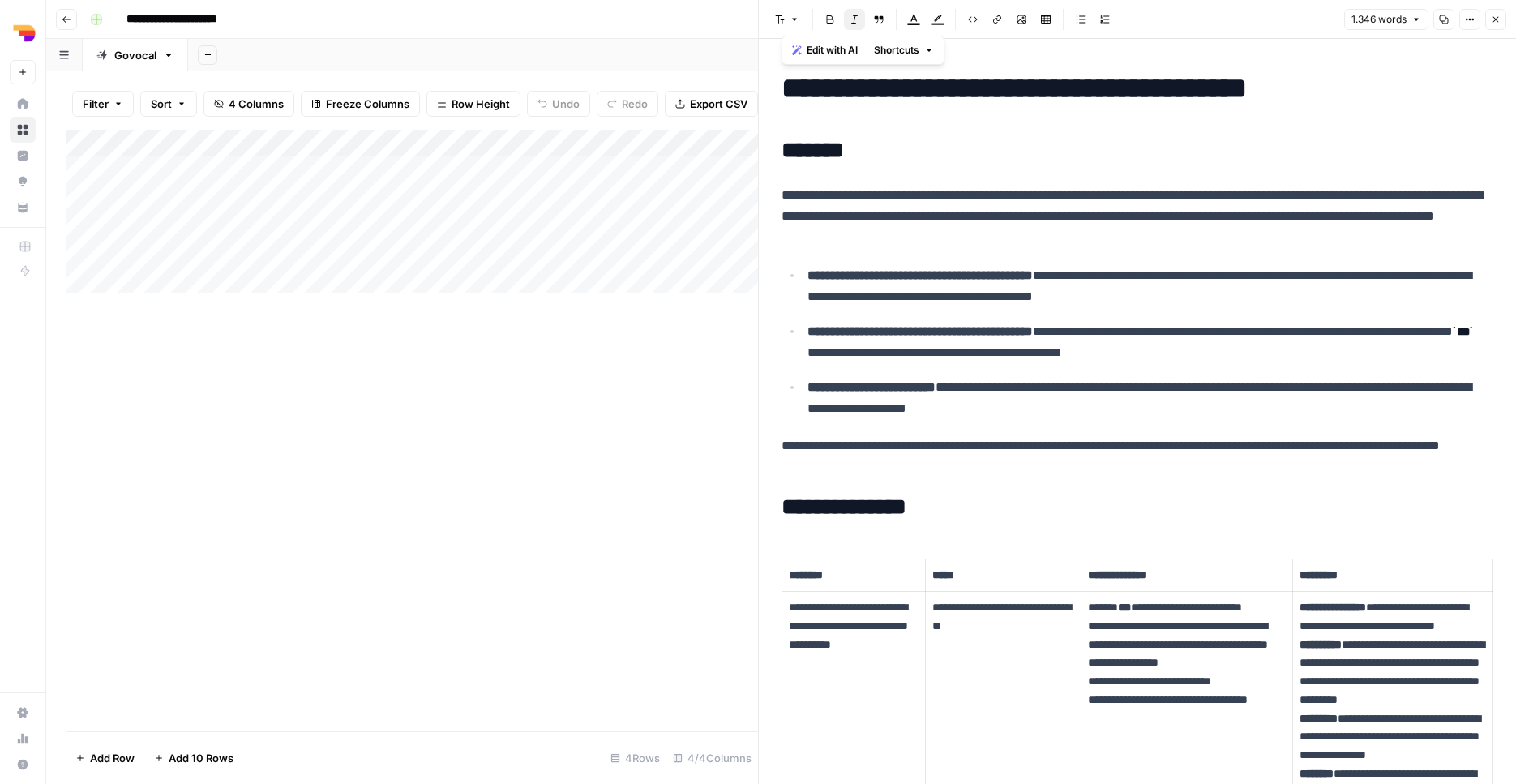
click at [516, 162] on div "Add Column" at bounding box center [412, 211] width 692 height 164
